Goal: Task Accomplishment & Management: Use online tool/utility

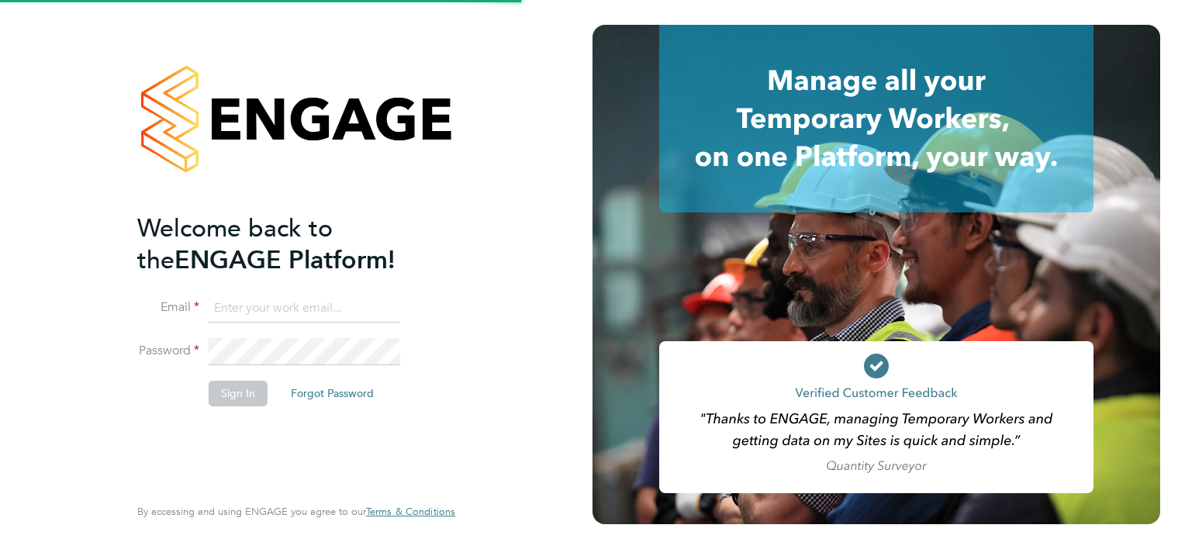
click at [281, 311] on input at bounding box center [304, 309] width 191 height 28
type input "william.brown@hays.com"
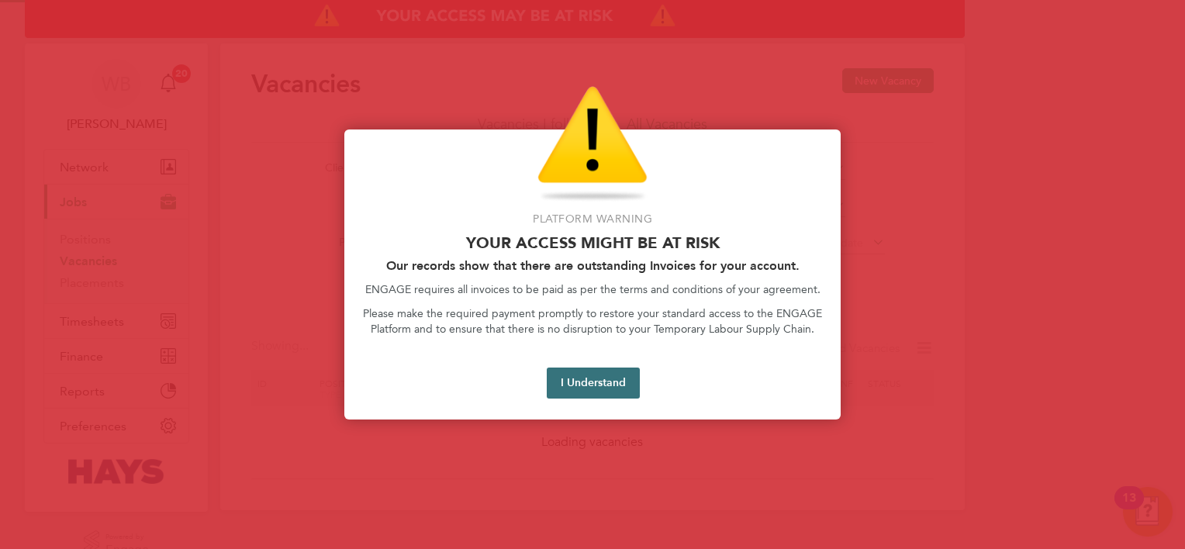
click at [580, 375] on button "I Understand" at bounding box center [593, 382] width 93 height 31
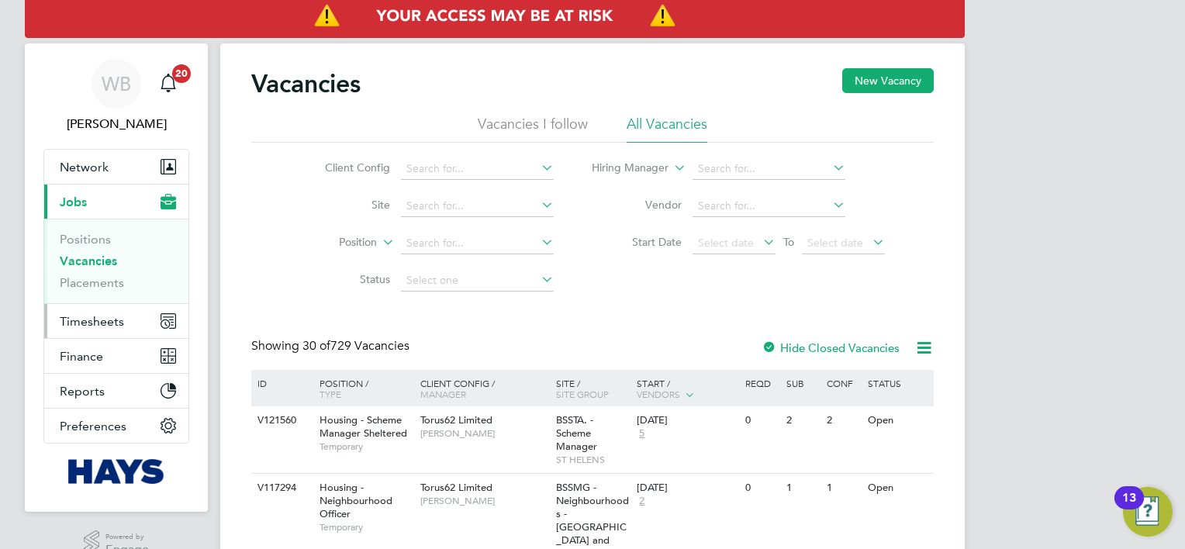
click at [117, 326] on span "Timesheets" at bounding box center [92, 321] width 64 height 15
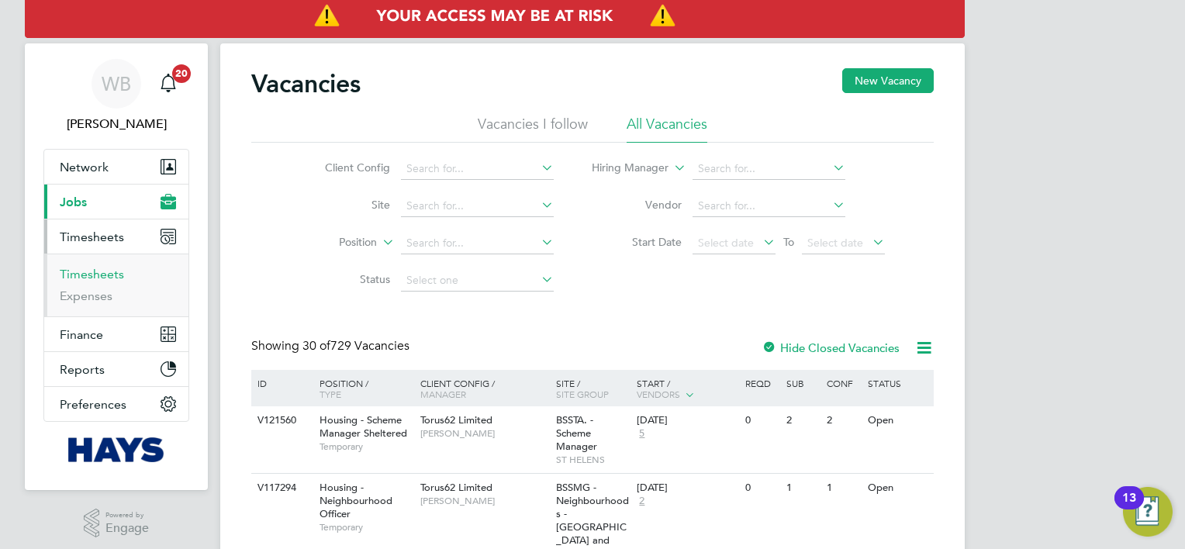
click at [104, 274] on link "Timesheets" at bounding box center [92, 274] width 64 height 15
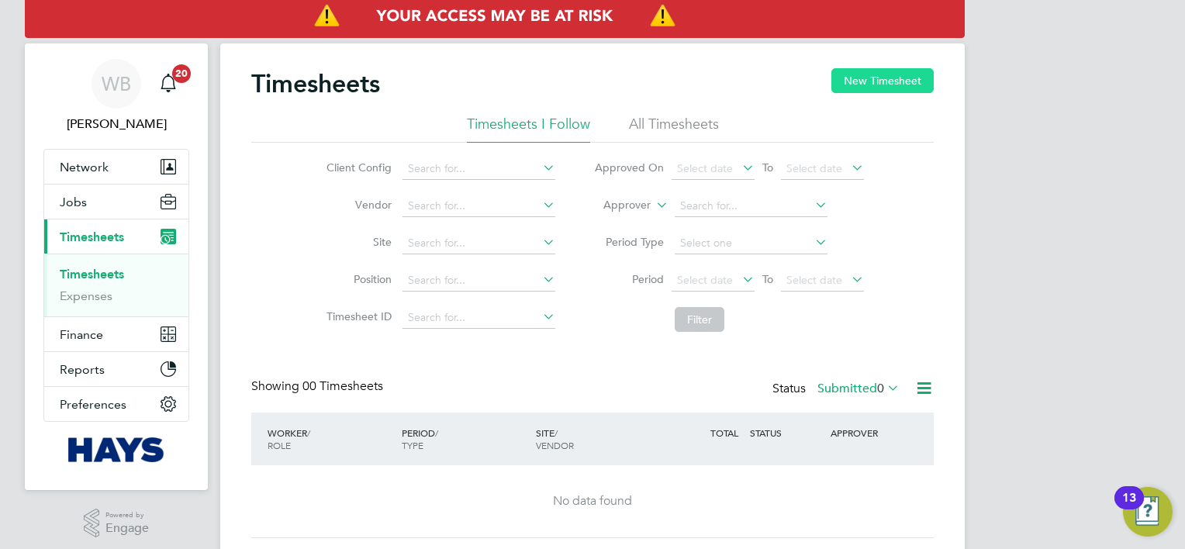
click at [871, 74] on button "New Timesheet" at bounding box center [882, 80] width 102 height 25
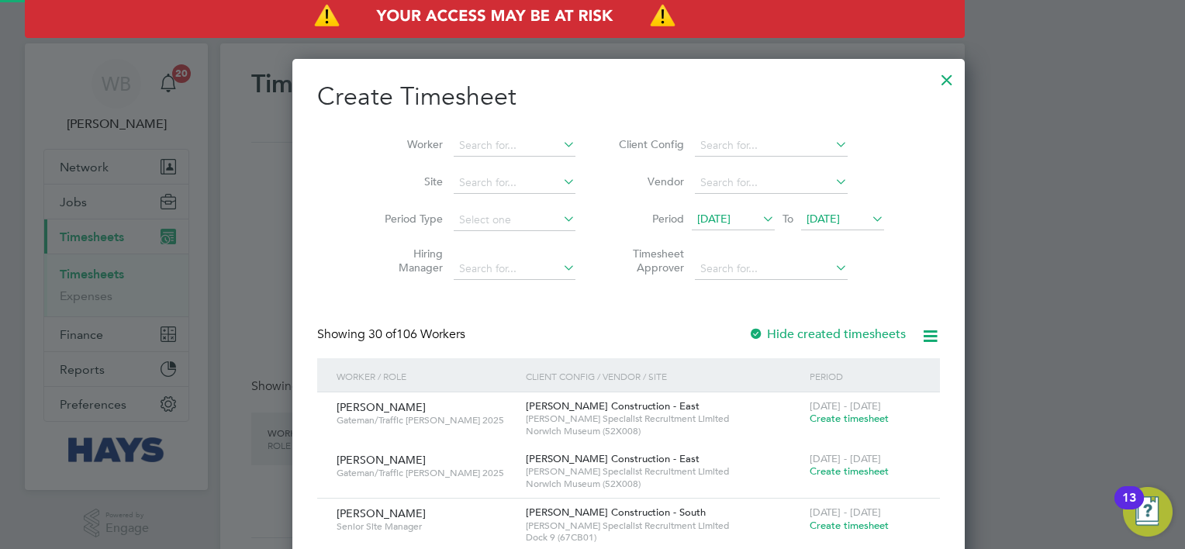
scroll to position [2701, 600]
drag, startPoint x: 481, startPoint y: 148, endPoint x: 474, endPoint y: 143, distance: 8.2
click at [481, 147] on input at bounding box center [515, 146] width 122 height 22
click at [474, 140] on input at bounding box center [515, 146] width 122 height 22
click at [463, 150] on input at bounding box center [515, 146] width 122 height 22
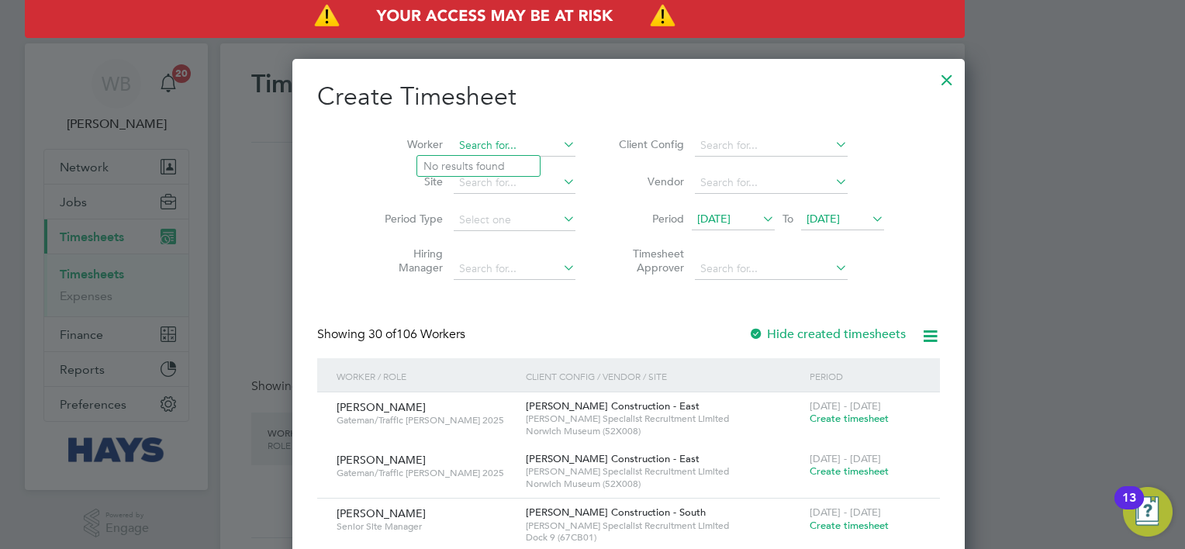
click at [454, 143] on input at bounding box center [515, 146] width 122 height 22
click at [468, 155] on div "Timesheets New Timesheet Timesheets I Follow All Timesheets Client Config Vendo…" at bounding box center [592, 306] width 744 height 526
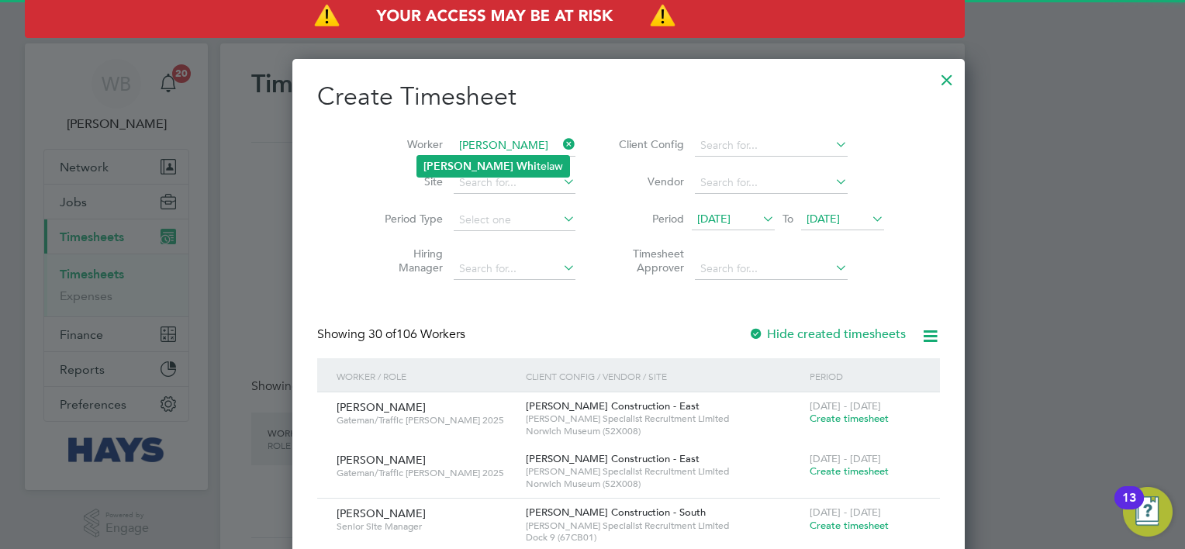
click at [485, 162] on li "[PERSON_NAME] telaw" at bounding box center [493, 166] width 152 height 21
type input "[PERSON_NAME]"
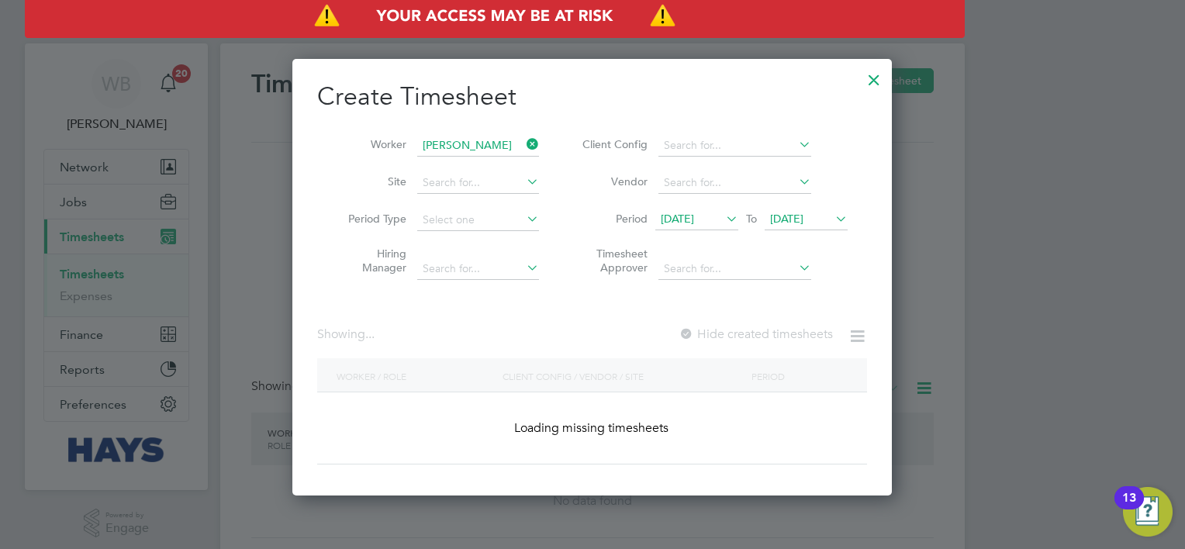
scroll to position [417, 600]
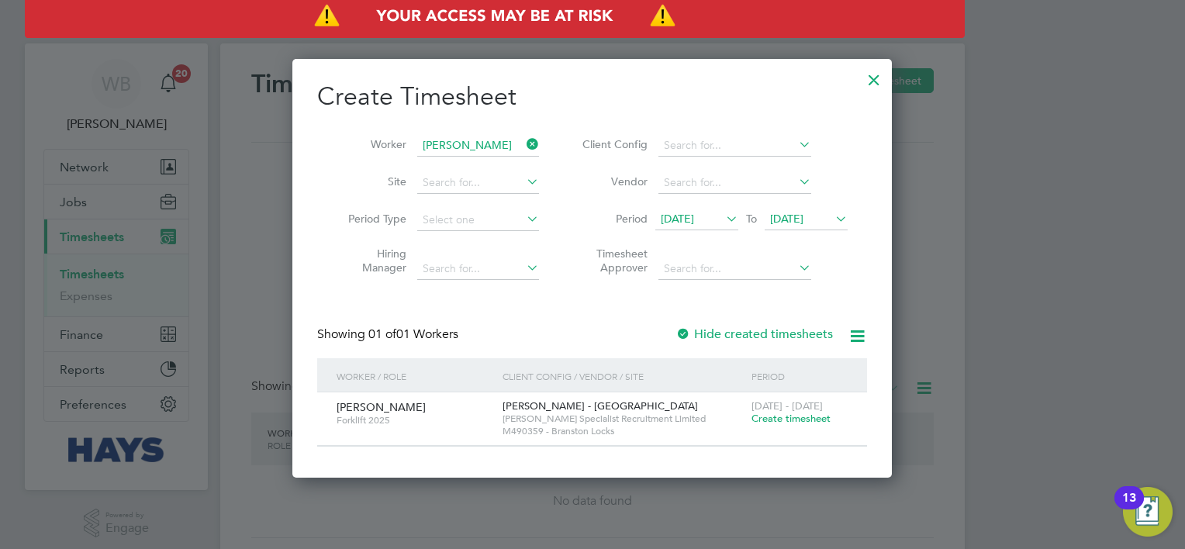
click at [803, 419] on span "Create timesheet" at bounding box center [790, 418] width 79 height 13
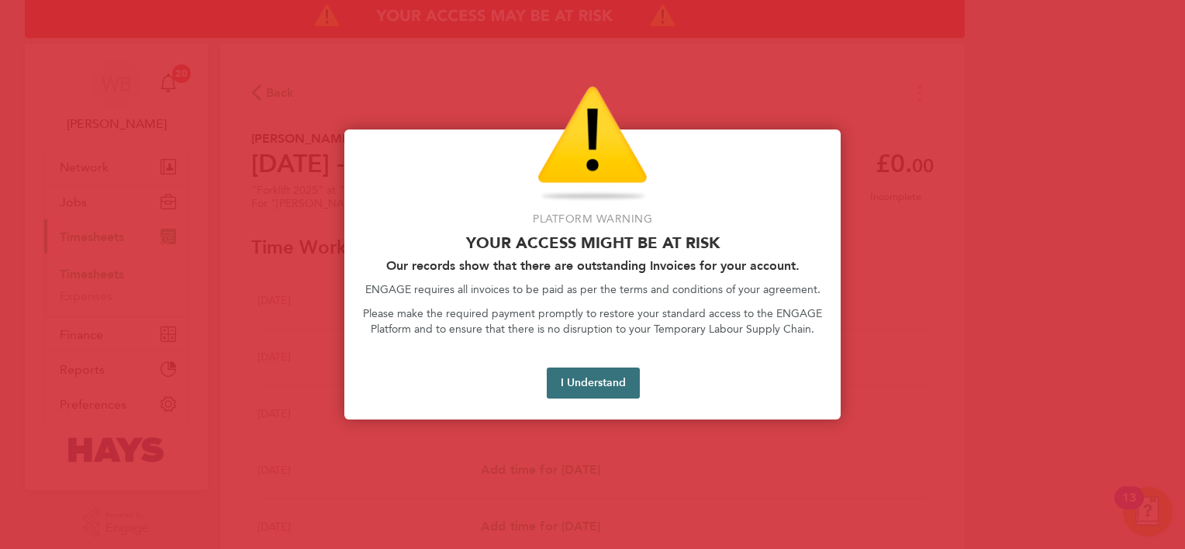
click at [610, 381] on button "I Understand" at bounding box center [593, 382] width 93 height 31
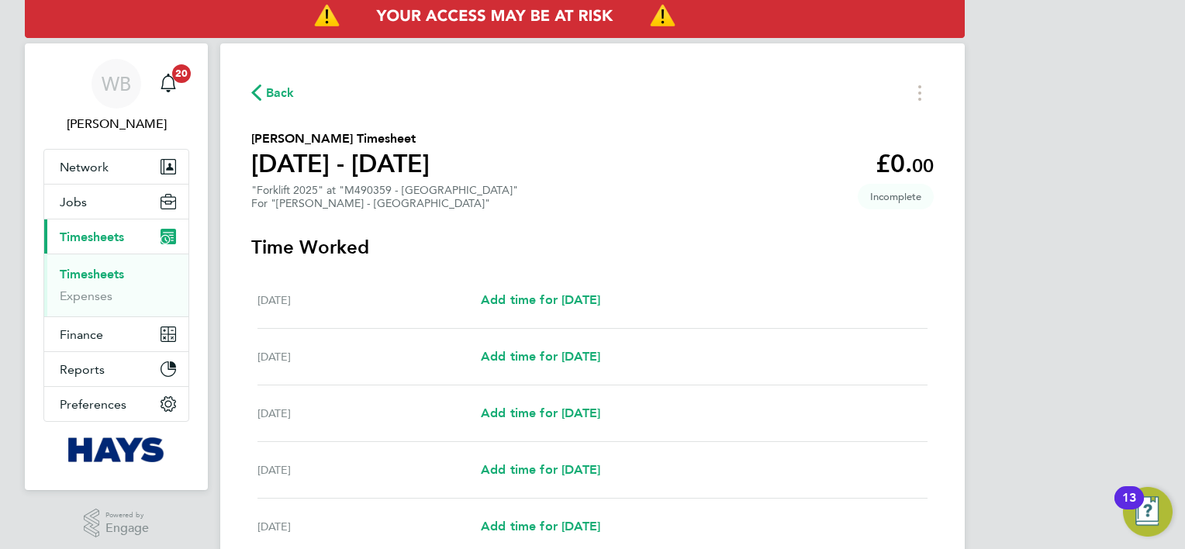
click at [275, 96] on span "Back" at bounding box center [280, 93] width 29 height 19
